Goal: Check status

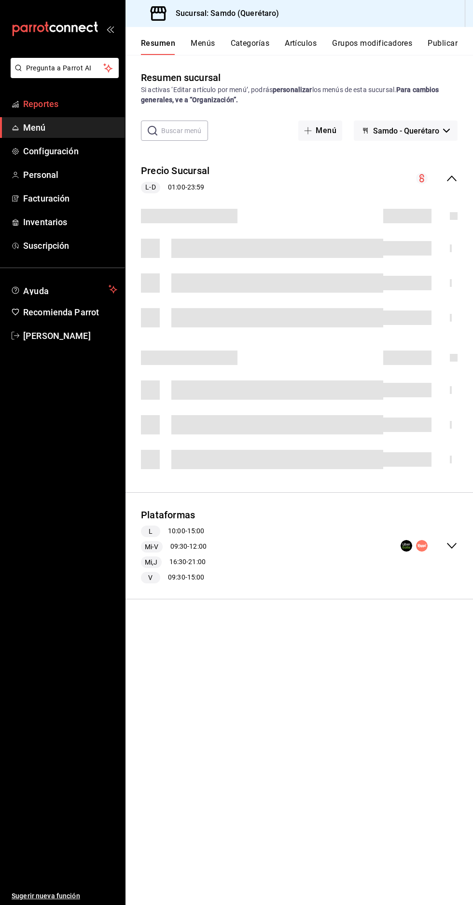
click at [92, 104] on span "Reportes" at bounding box center [70, 103] width 94 height 13
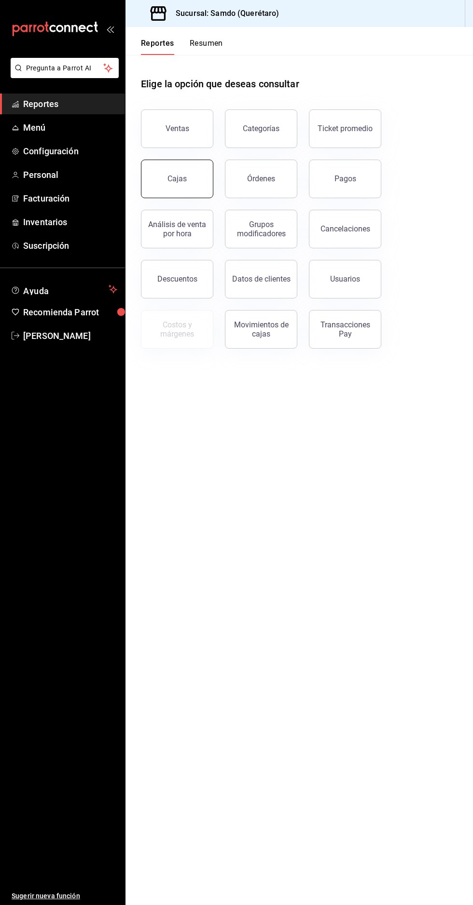
click at [177, 187] on button "Cajas" at bounding box center [177, 179] width 72 height 39
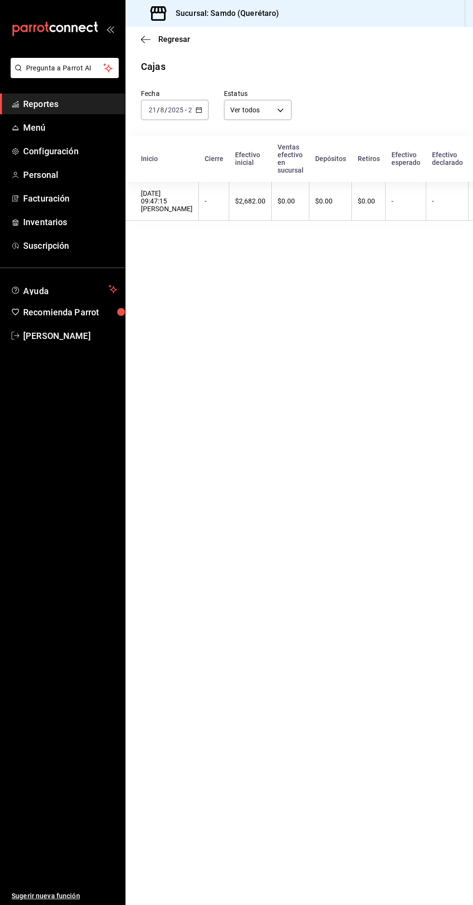
click at [183, 112] on input "2025" at bounding box center [175, 110] width 16 height 8
click at [184, 161] on span "Ayer" at bounding box center [174, 161] width 51 height 10
